Goal: Task Accomplishment & Management: Manage account settings

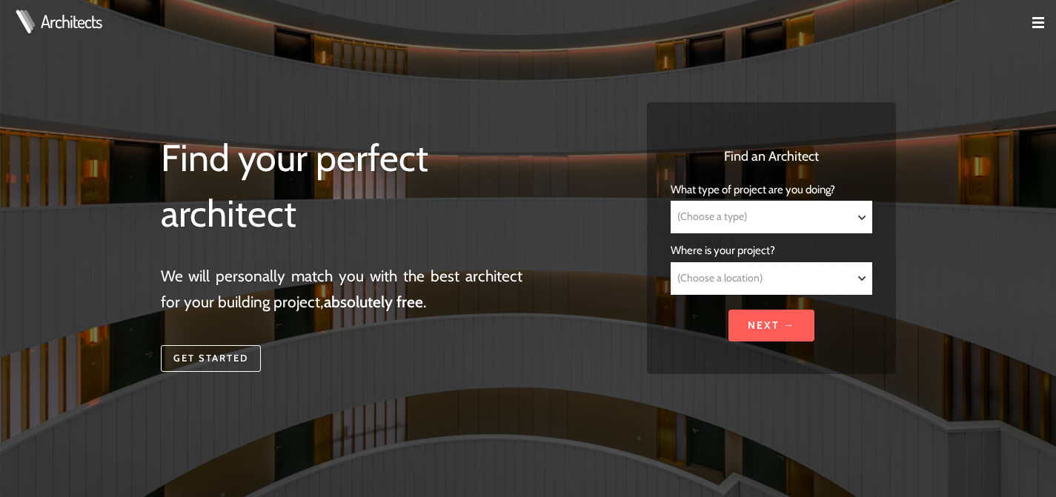
click at [1044, 22] on link at bounding box center [1044, 25] width 24 height 13
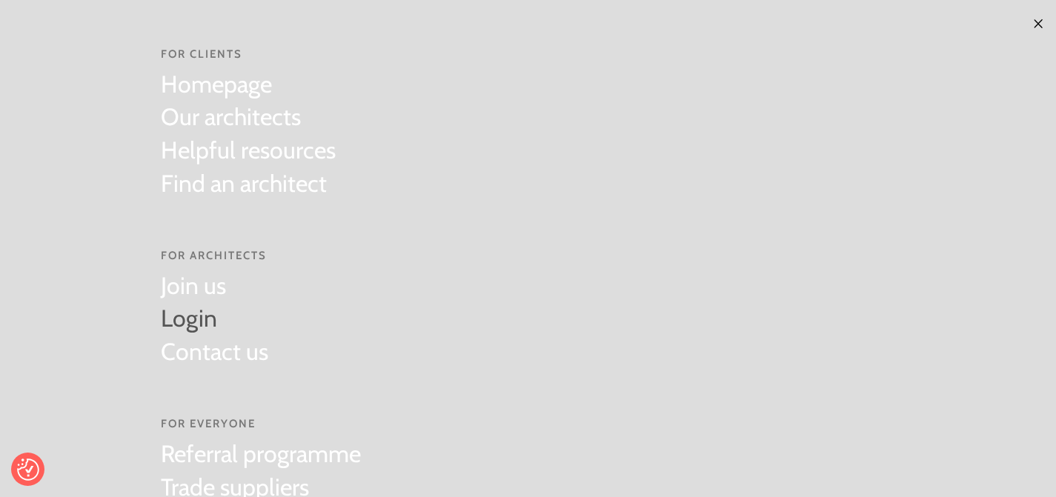
click at [184, 315] on link "Login" at bounding box center [214, 318] width 107 height 33
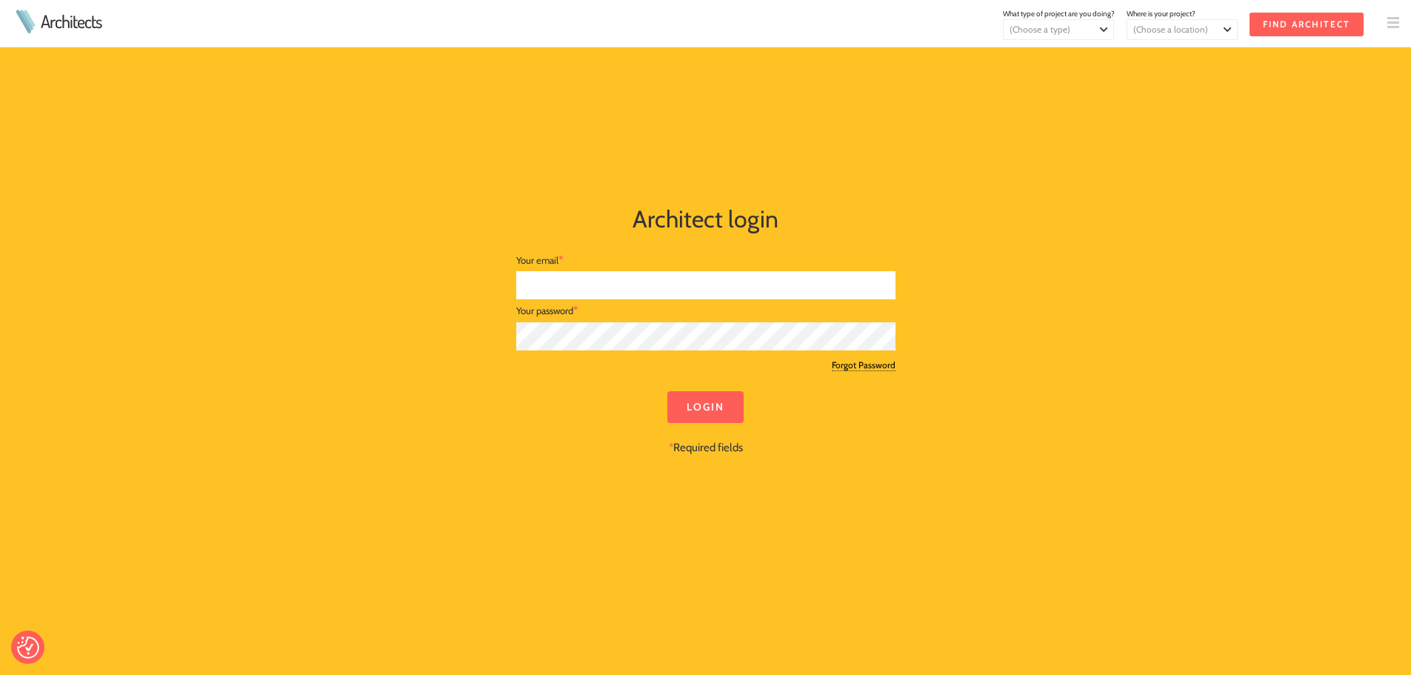
click at [585, 294] on input "text" at bounding box center [705, 285] width 379 height 29
type input "[EMAIL_ADDRESS][DOMAIN_NAME]"
click at [732, 444] on div "Login * Required fields" at bounding box center [705, 423] width 379 height 65
click at [728, 410] on input "Login" at bounding box center [706, 407] width 76 height 32
